Goal: Information Seeking & Learning: Learn about a topic

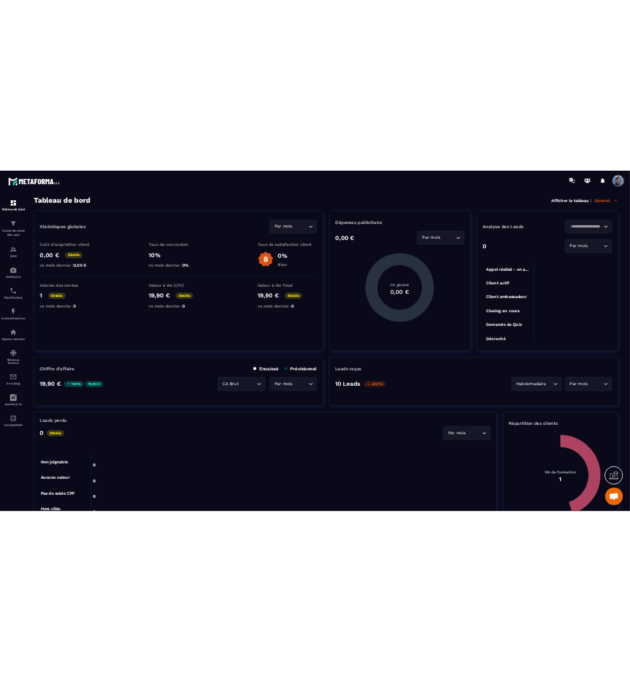
scroll to position [5908, 0]
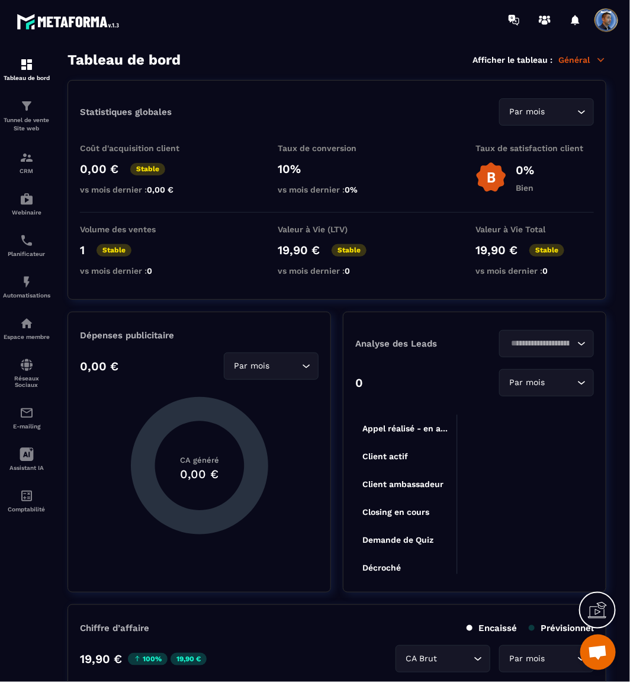
click at [298, 21] on div at bounding box center [384, 20] width 491 height 40
click at [25, 321] on img at bounding box center [27, 323] width 14 height 14
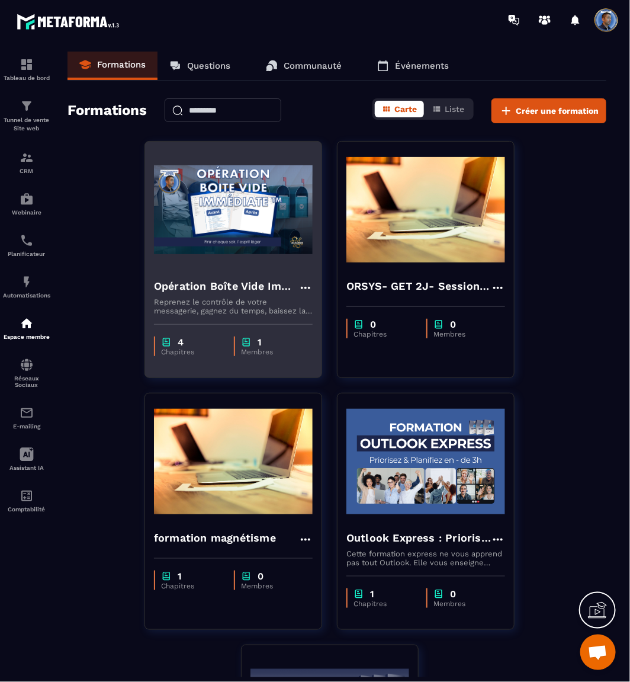
click at [303, 228] on img at bounding box center [233, 209] width 159 height 118
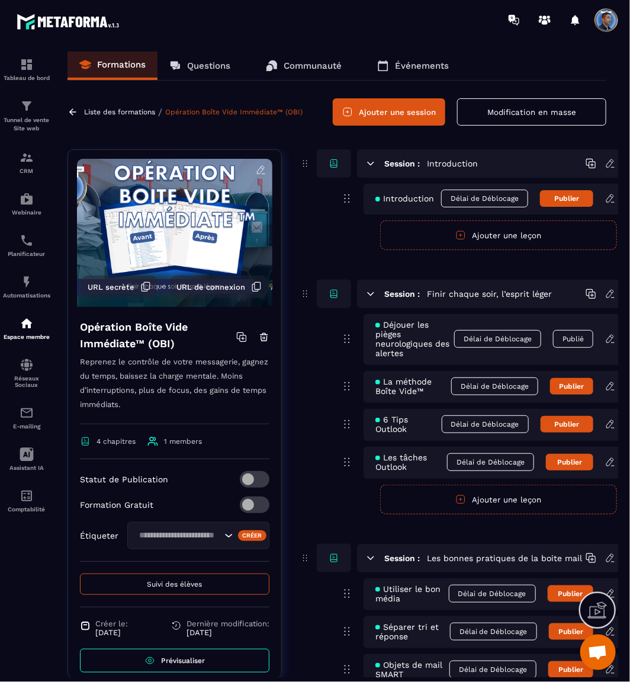
click at [613, 339] on icon at bounding box center [610, 339] width 11 height 11
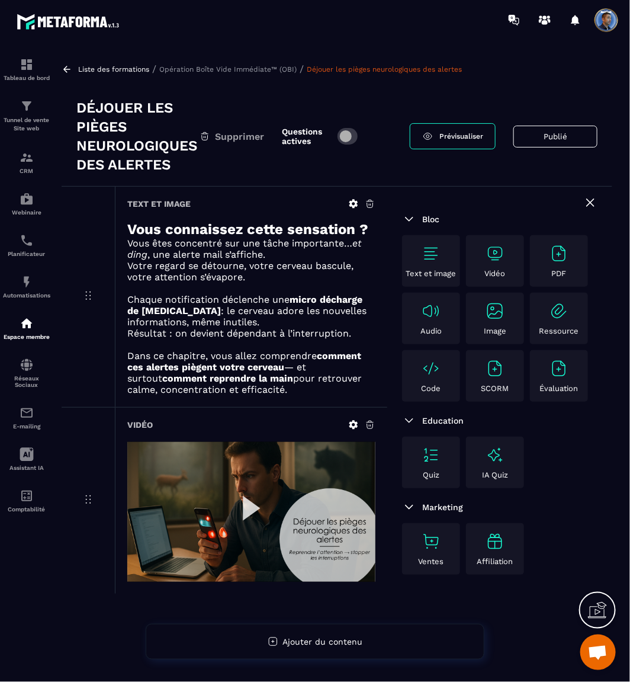
click at [149, 229] on strong "Vous connaissez cette sensation ?" at bounding box center [247, 229] width 241 height 17
drag, startPoint x: 149, startPoint y: 229, endPoint x: 351, endPoint y: 229, distance: 202.0
click at [351, 229] on strong "Vous connaissez cette sensation ?" at bounding box center [247, 229] width 241 height 17
click at [336, 233] on strong "Vous connaissez cette sensation ?" at bounding box center [247, 229] width 241 height 17
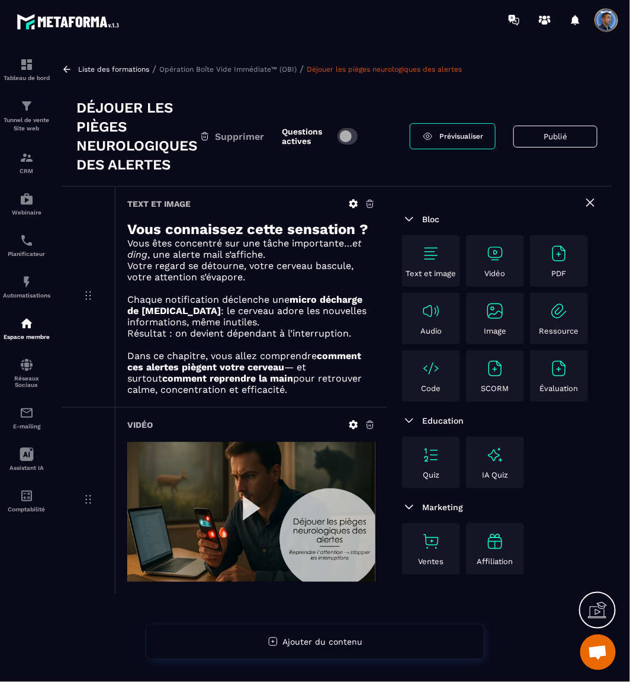
click at [212, 229] on strong "Vous connaissez cette sensation ?" at bounding box center [247, 229] width 241 height 17
